Goal: Task Accomplishment & Management: Complete application form

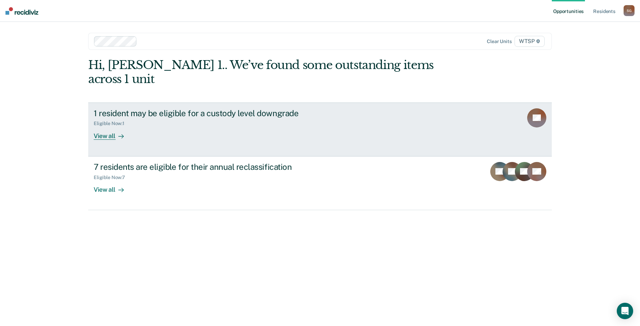
click at [100, 127] on div "View all" at bounding box center [113, 133] width 38 height 13
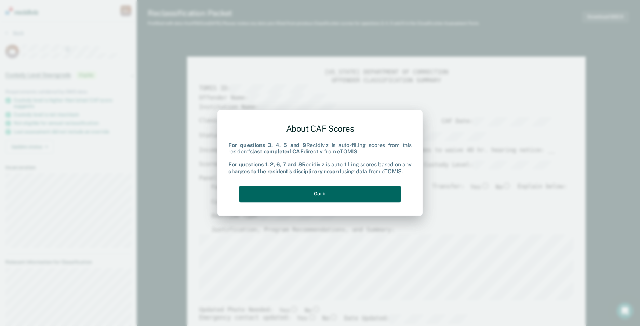
click at [318, 192] on button "Got it" at bounding box center [319, 194] width 161 height 17
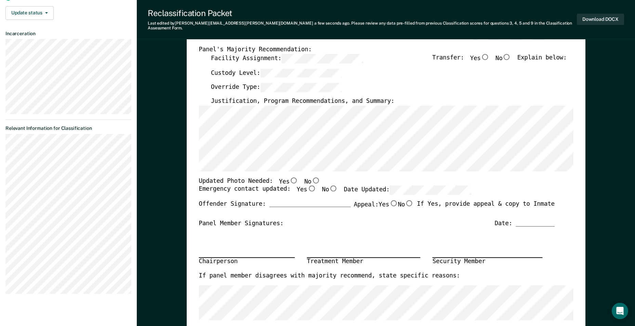
scroll to position [137, 0]
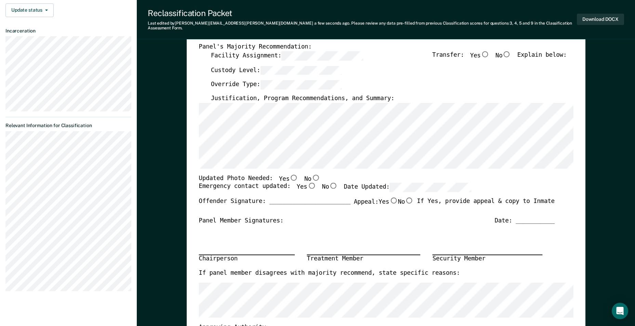
click at [311, 174] on input "No" at bounding box center [315, 177] width 9 height 6
type textarea "x"
radio input "true"
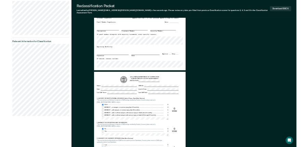
scroll to position [0, 0]
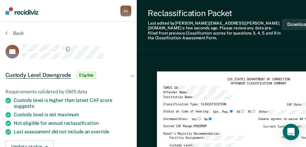
type textarea "x"
